Goal: Task Accomplishment & Management: Use online tool/utility

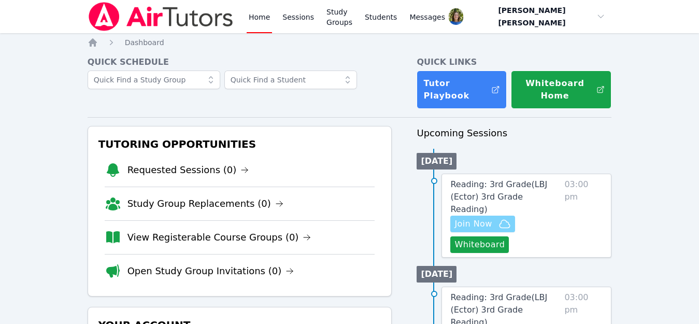
click at [476, 218] on span "Join Now" at bounding box center [473, 224] width 37 height 12
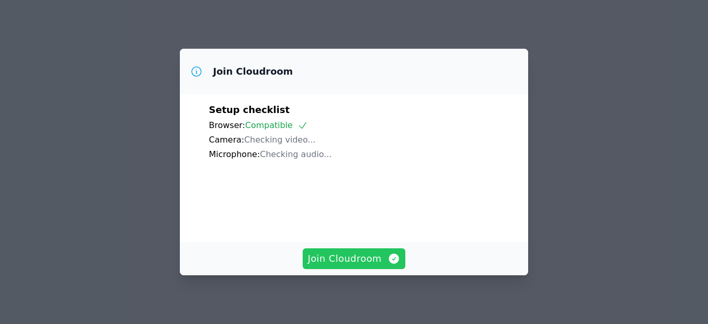
click at [370, 259] on span "Join Cloudroom" at bounding box center [354, 258] width 93 height 15
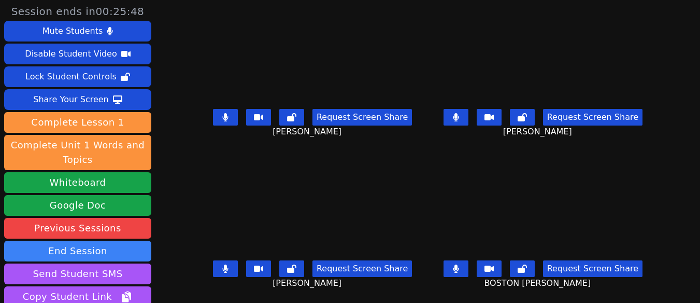
click at [657, 67] on div "Session ends in 00:25:48 Mute Students Disable Student Video Lock Student Contr…" at bounding box center [350, 151] width 700 height 303
click at [668, 63] on div "Session ends in 00:25:47 Mute Students Disable Student Video Lock Student Contr…" at bounding box center [350, 151] width 700 height 303
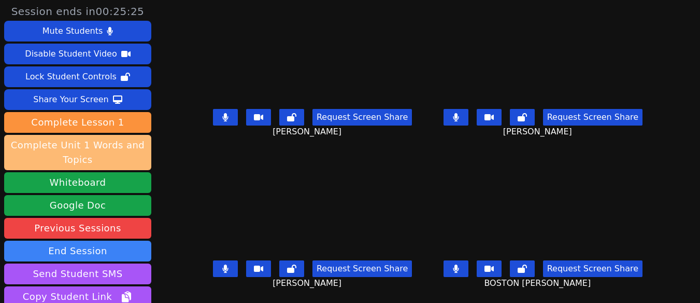
drag, startPoint x: 434, startPoint y: 115, endPoint x: 117, endPoint y: 142, distance: 318.4
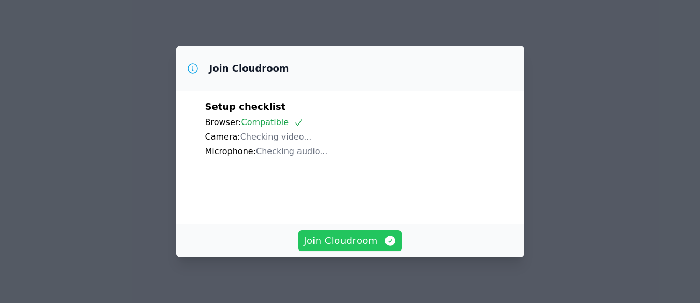
click at [335, 243] on span "Join Cloudroom" at bounding box center [350, 240] width 93 height 15
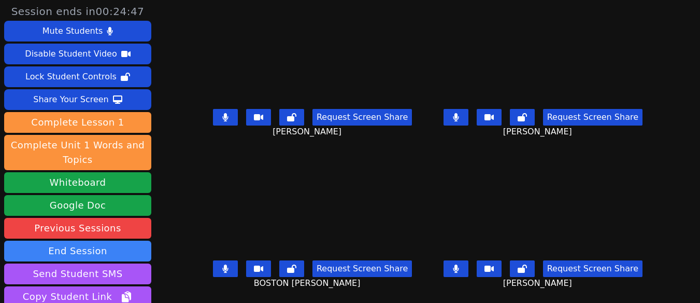
drag, startPoint x: 194, startPoint y: 38, endPoint x: 222, endPoint y: -58, distance: 99.9
drag, startPoint x: 222, startPoint y: -58, endPoint x: 174, endPoint y: -16, distance: 63.9
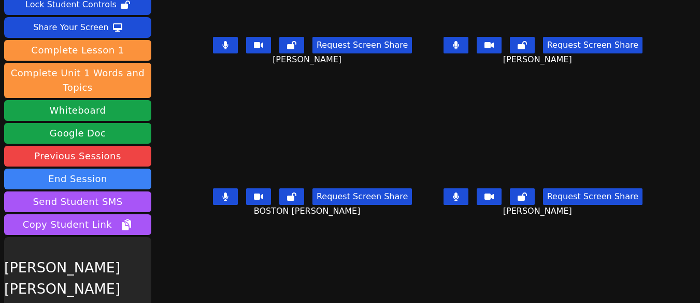
scroll to position [93, 0]
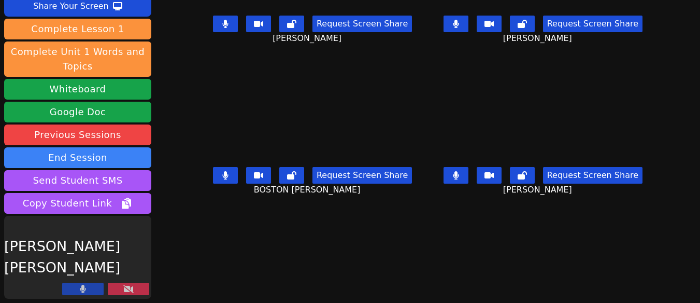
click at [131, 293] on button at bounding box center [128, 289] width 41 height 12
click at [130, 288] on icon at bounding box center [128, 289] width 10 height 8
click at [127, 286] on icon at bounding box center [128, 289] width 10 height 8
click at [126, 286] on icon at bounding box center [128, 289] width 10 height 8
click at [135, 289] on button at bounding box center [128, 289] width 41 height 12
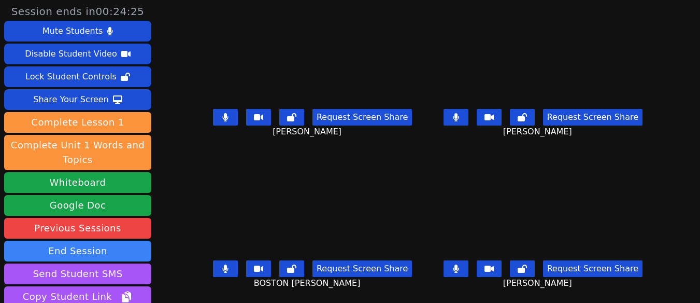
scroll to position [0, 0]
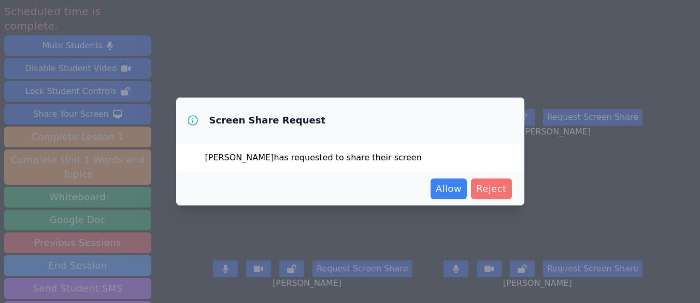
click at [503, 190] on span "Reject" at bounding box center [491, 188] width 31 height 15
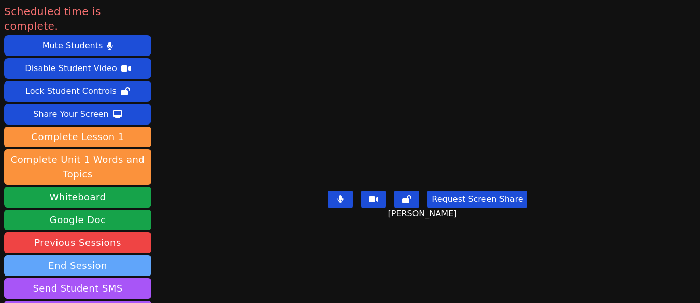
click at [111, 255] on button "End Session" at bounding box center [77, 265] width 147 height 21
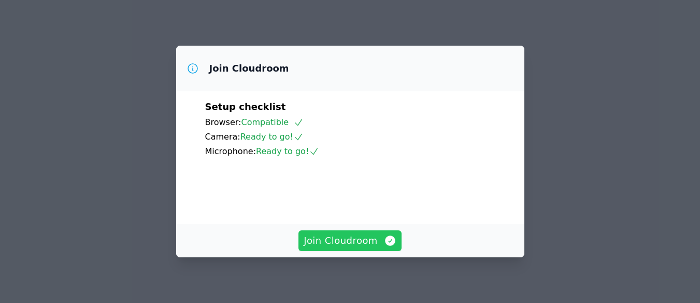
click at [323, 241] on span "Join Cloudroom" at bounding box center [350, 240] width 93 height 15
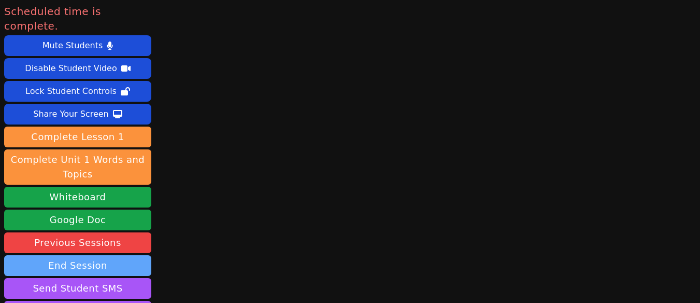
click at [91, 255] on button "End Session" at bounding box center [77, 265] width 147 height 21
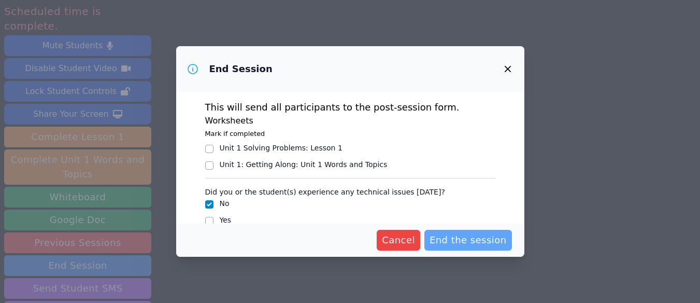
click at [463, 241] on span "End the session" at bounding box center [468, 240] width 77 height 15
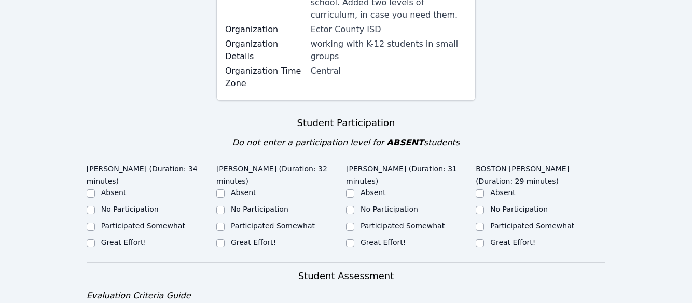
scroll to position [207, 0]
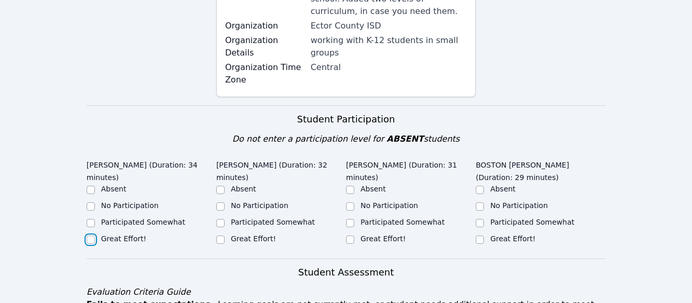
click at [87, 235] on input "Great Effort!" at bounding box center [91, 239] width 8 height 8
checkbox input "true"
click at [220, 235] on input "Great Effort!" at bounding box center [220, 239] width 8 height 8
checkbox input "true"
click at [348, 241] on input "Great Effort!" at bounding box center [350, 239] width 8 height 8
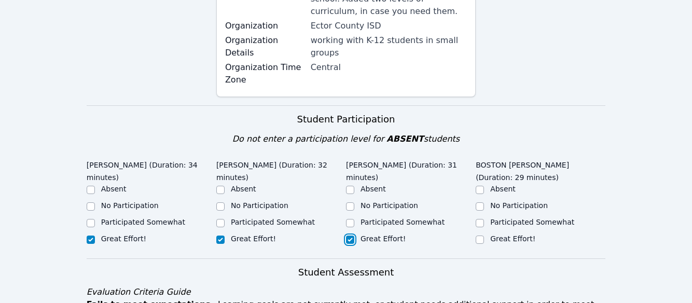
checkbox input "true"
click at [481, 240] on input "Great Effort!" at bounding box center [479, 239] width 8 height 8
checkbox input "true"
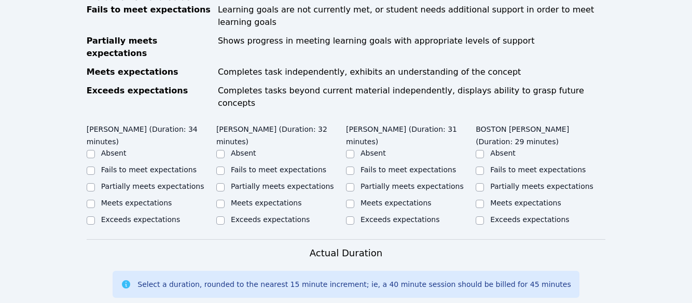
scroll to position [518, 0]
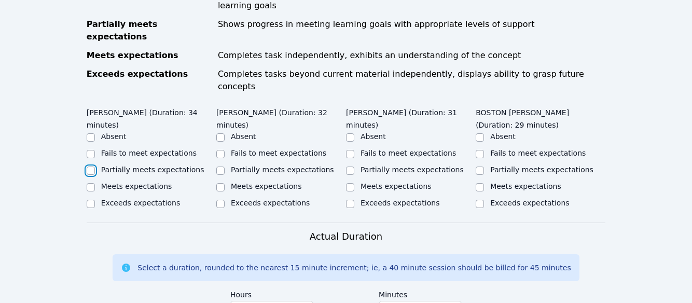
click at [92, 166] on input "Partially meets expectations" at bounding box center [91, 170] width 8 height 8
checkbox input "true"
click at [222, 166] on input "Partially meets expectations" at bounding box center [220, 170] width 8 height 8
checkbox input "true"
click at [352, 166] on input "Partially meets expectations" at bounding box center [350, 170] width 8 height 8
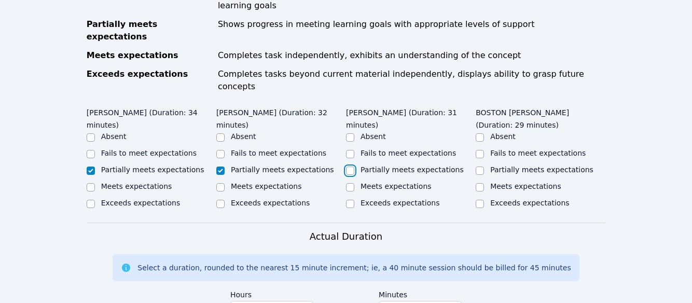
checkbox input "true"
click at [482, 166] on input "Partially meets expectations" at bounding box center [479, 170] width 8 height 8
checkbox input "true"
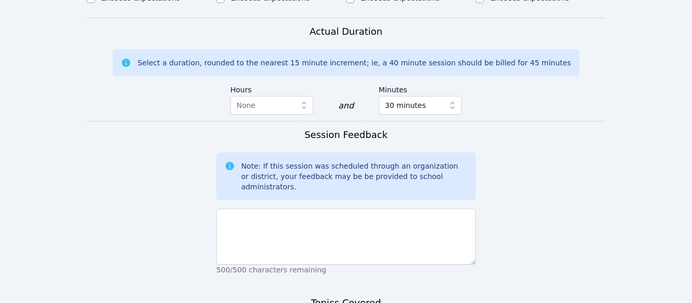
scroll to position [726, 0]
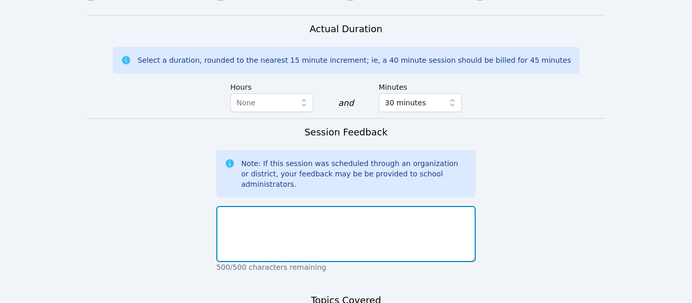
click at [239, 206] on textarea at bounding box center [345, 234] width 259 height 56
click at [324, 206] on textarea at bounding box center [345, 234] width 259 height 56
type textarea "A"
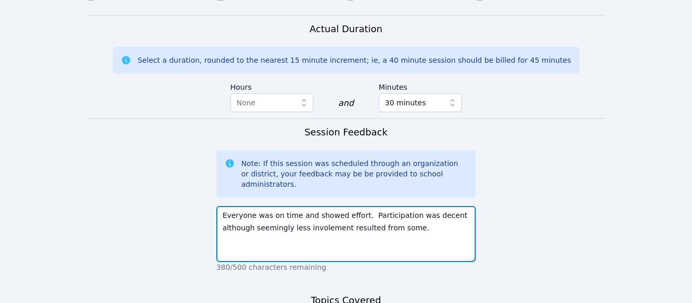
click at [286, 206] on textarea "Everyone was on time and showed effort. Participation was decent although seemi…" at bounding box center [345, 234] width 259 height 56
click at [391, 206] on textarea "Everyone was on time and showed effort. Participation was decent although seemi…" at bounding box center [345, 234] width 259 height 56
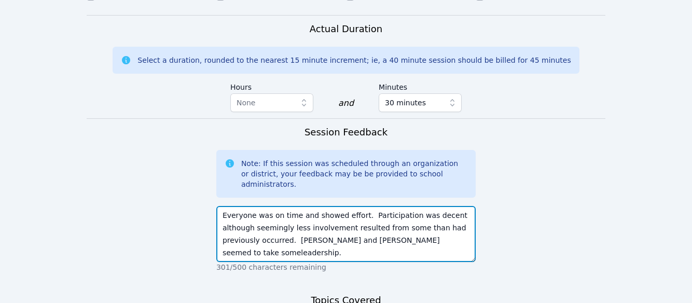
click at [383, 206] on textarea "Everyone was on time and showed effort. Participation was decent although seemi…" at bounding box center [345, 234] width 259 height 56
click at [429, 206] on textarea "Everyone was on time and showed effort. Participation was decent although seemi…" at bounding box center [345, 234] width 259 height 56
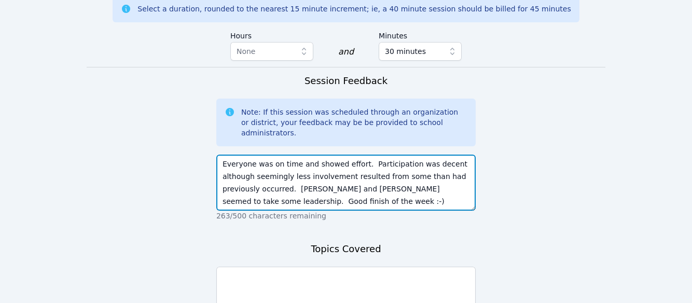
scroll to position [845, 0]
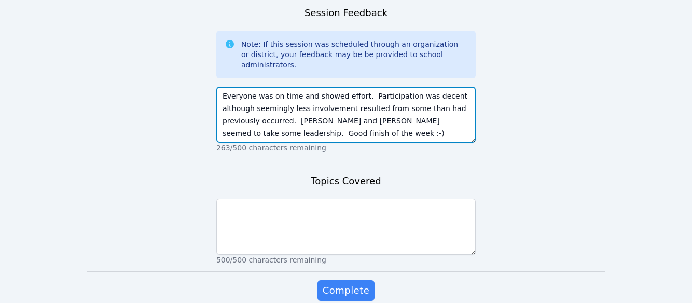
type textarea "Everyone was on time and showed effort. Participation was decent although seemi…"
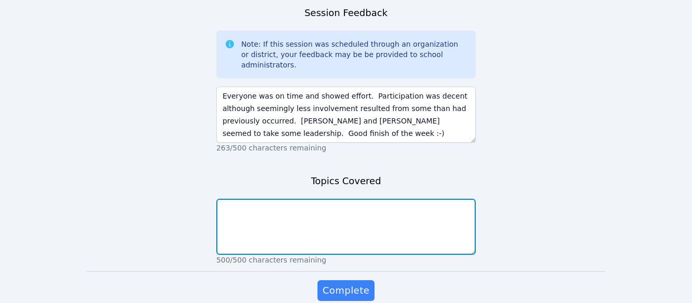
click at [230, 199] on textarea at bounding box center [345, 227] width 259 height 56
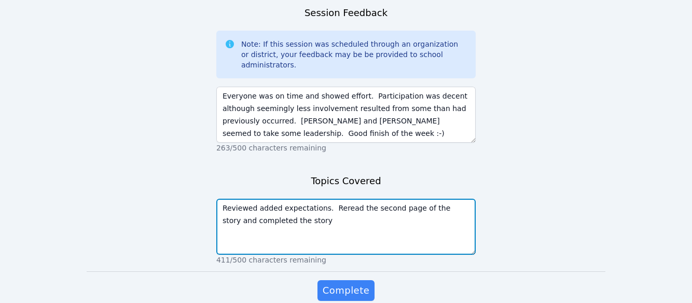
click at [453, 199] on textarea "Reviewed added expectations. Reread the second page of the story and completed …" at bounding box center [345, 227] width 259 height 56
click at [285, 199] on textarea "Reviewed added expectations. Reread the second page of the story, completed the…" at bounding box center [345, 227] width 259 height 56
click at [350, 199] on textarea "Reviewed added expectations. Reread the second page of the story, completed the…" at bounding box center [345, 227] width 259 height 56
click at [437, 199] on textarea "Reviewed added expectations. Reread the second page of the story, completed the…" at bounding box center [345, 227] width 259 height 56
type textarea "Reviewed added expectations. Reread the second page of the story, completed the…"
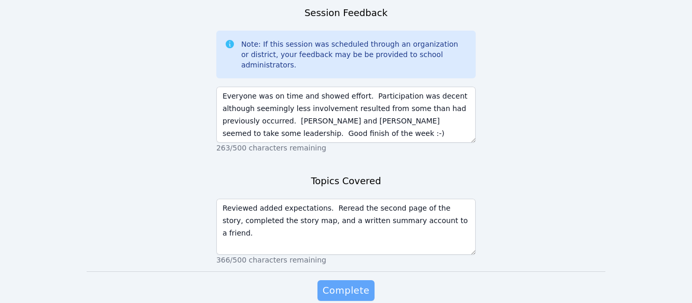
click at [344, 283] on span "Complete" at bounding box center [345, 290] width 47 height 15
